Goal: Information Seeking & Learning: Learn about a topic

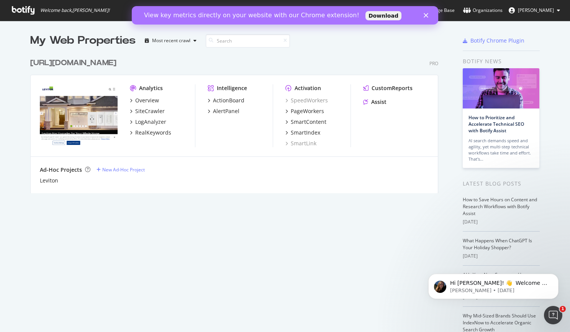
click at [423, 18] on div "View key metrics directly on your website with our Chrome extension! Download" at bounding box center [285, 15] width 307 height 12
click at [428, 9] on div "View key metrics directly on your website with our Chrome extension! Download" at bounding box center [285, 15] width 307 height 12
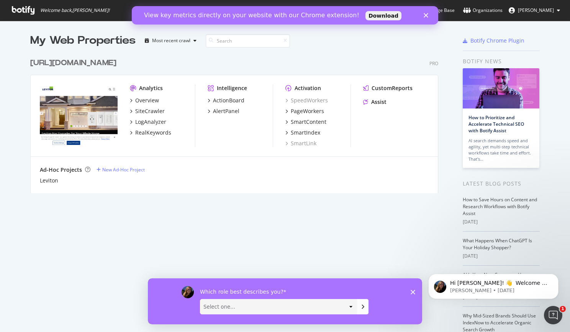
click at [411, 290] on icon "Close survey" at bounding box center [413, 291] width 5 height 5
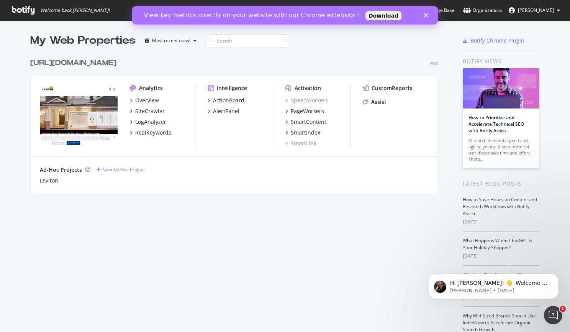
click at [424, 13] on polygon "Close" at bounding box center [426, 15] width 5 height 5
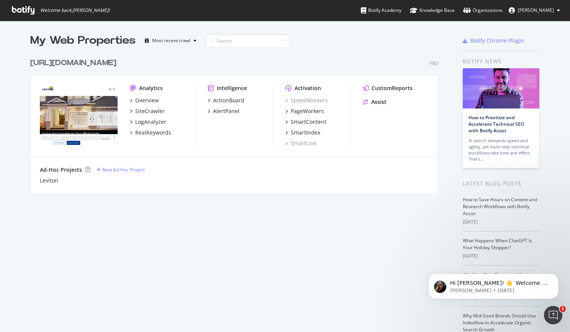
click at [146, 89] on div "Analytics" at bounding box center [151, 88] width 24 height 8
click at [142, 98] on div "Overview" at bounding box center [147, 101] width 24 height 8
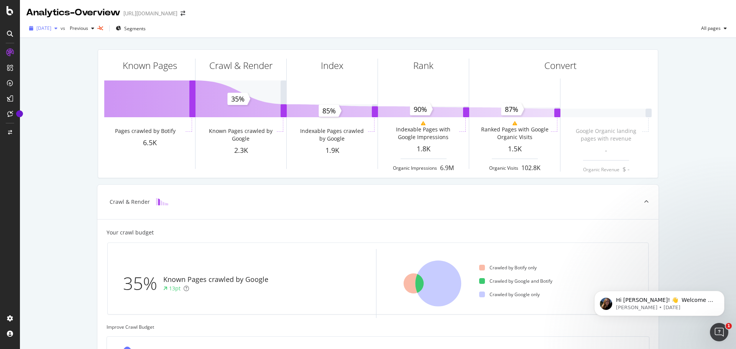
click at [51, 31] on span "[DATE]" at bounding box center [43, 28] width 15 height 7
click at [229, 20] on div "[DATE] vs Previous Segments All pages" at bounding box center [378, 28] width 716 height 19
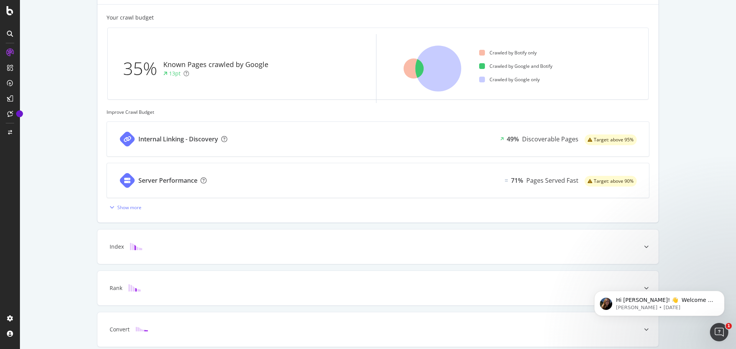
scroll to position [246, 0]
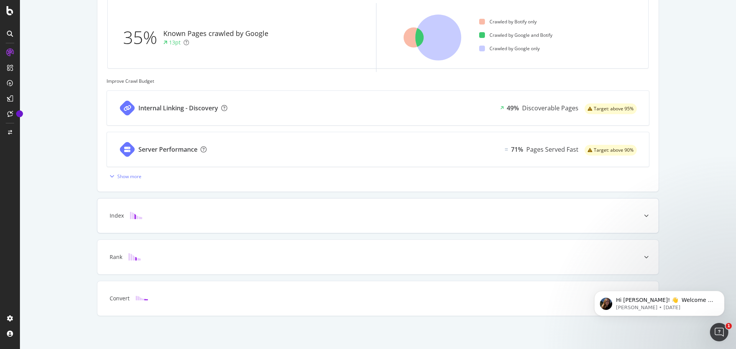
click at [570, 214] on icon at bounding box center [646, 215] width 5 height 5
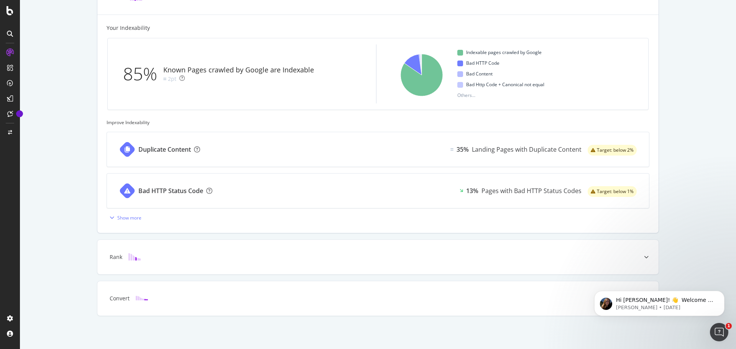
click at [183, 151] on div "Duplicate Content" at bounding box center [164, 149] width 52 height 9
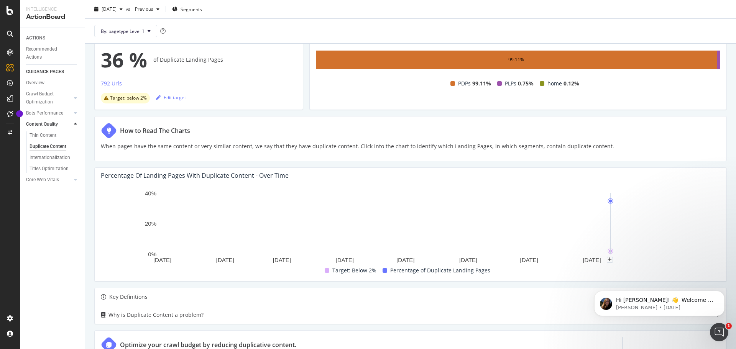
scroll to position [77, 0]
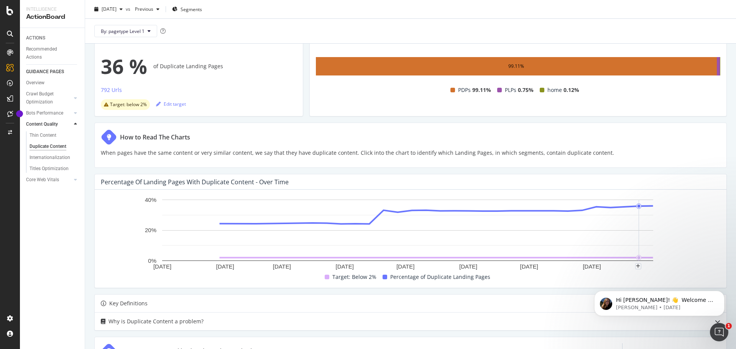
click at [570, 207] on icon "A chart." at bounding box center [436, 215] width 433 height 18
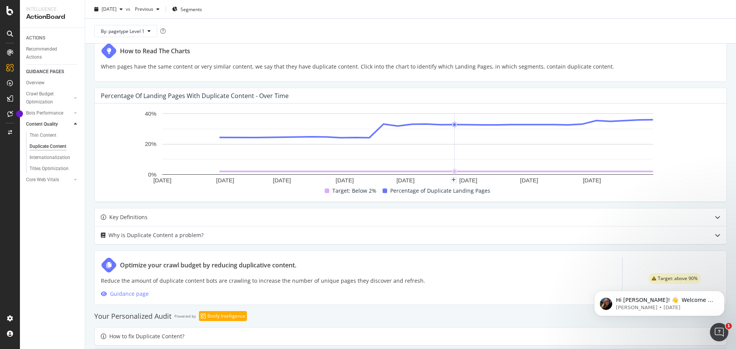
scroll to position [253, 0]
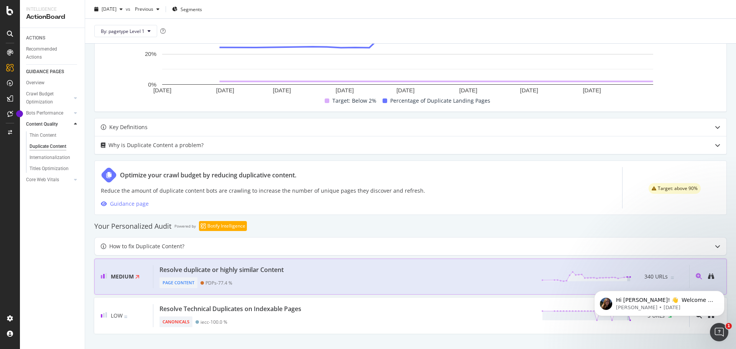
click at [180, 282] on div "Page Content" at bounding box center [178, 282] width 38 height 11
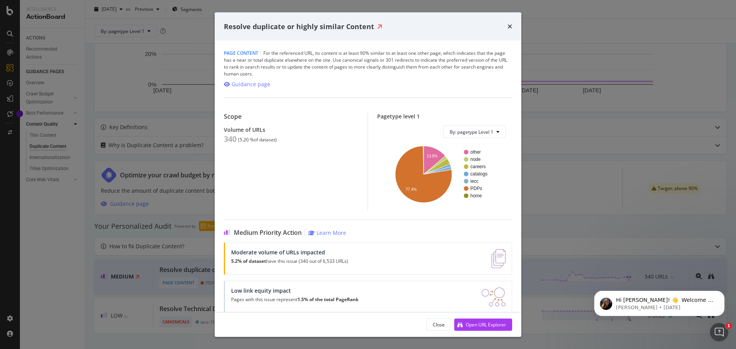
click at [514, 23] on div "Resolve duplicate or highly similar Content" at bounding box center [368, 26] width 307 height 28
click at [508, 23] on icon "times" at bounding box center [509, 26] width 5 height 6
